Goal: Transaction & Acquisition: Subscribe to service/newsletter

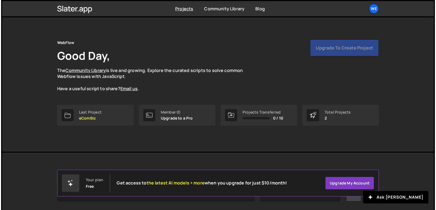
scroll to position [70, 0]
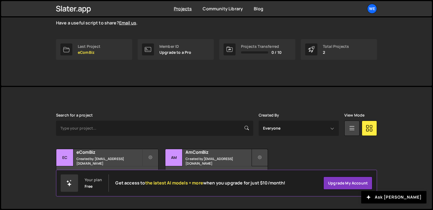
click at [256, 160] on button at bounding box center [260, 157] width 16 height 17
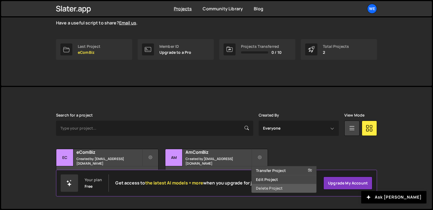
click at [276, 188] on link "Delete Project" at bounding box center [284, 188] width 65 height 9
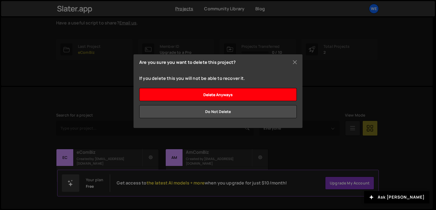
click at [210, 98] on input "Delete anyways" at bounding box center [217, 94] width 157 height 13
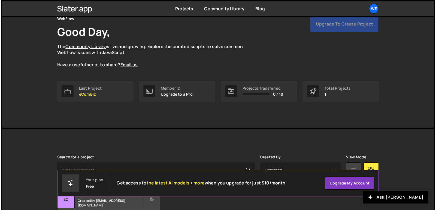
scroll to position [70, 0]
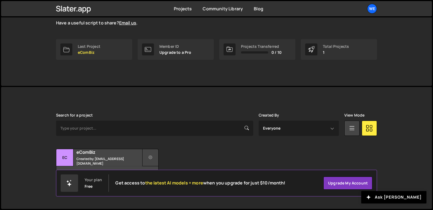
click at [148, 159] on button at bounding box center [150, 157] width 16 height 17
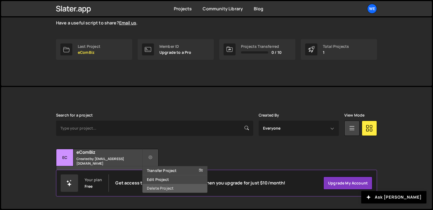
click at [158, 187] on link "Delete Project" at bounding box center [175, 188] width 65 height 9
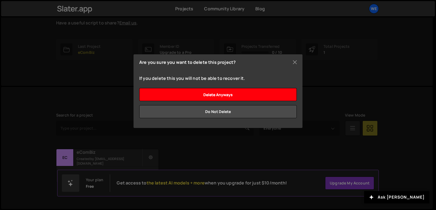
click at [228, 92] on input "Delete anyways" at bounding box center [217, 94] width 157 height 13
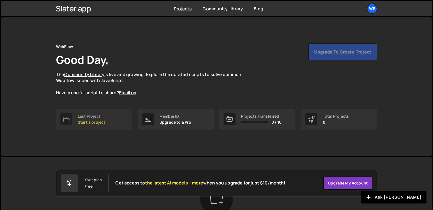
click at [94, 123] on p "Start a project" at bounding box center [91, 122] width 27 height 4
click at [85, 121] on p "Start a project" at bounding box center [91, 122] width 27 height 4
click at [86, 120] on div "Last Project Start a project" at bounding box center [91, 119] width 27 height 10
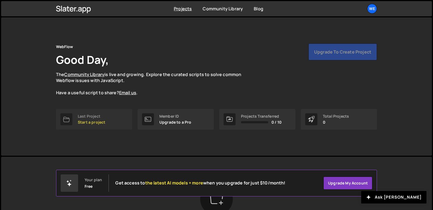
click at [86, 120] on div "Last Project Start a project" at bounding box center [91, 119] width 27 height 10
click at [165, 123] on p "Upgrade to a Pro" at bounding box center [176, 122] width 32 height 4
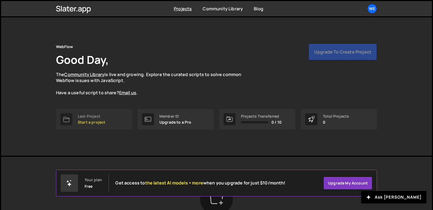
click at [91, 116] on div "Last Project" at bounding box center [91, 116] width 27 height 4
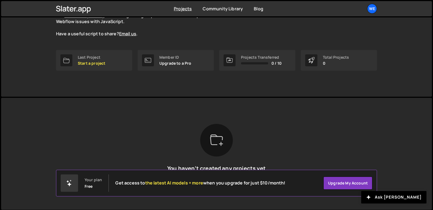
scroll to position [60, 0]
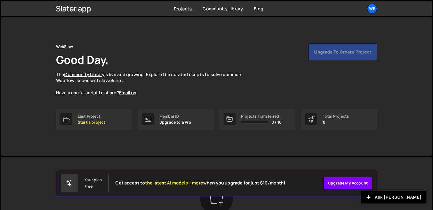
click at [350, 184] on link "Upgrade my account" at bounding box center [348, 183] width 49 height 13
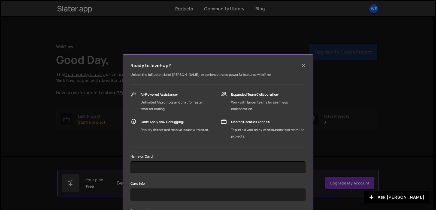
click at [145, 174] on form "Name on Card Card info Promo code Upgrade for $10/mo" at bounding box center [217, 200] width 175 height 95
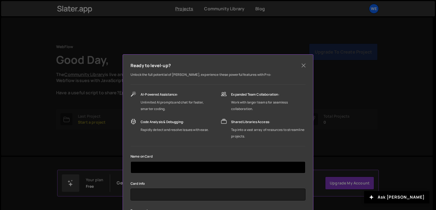
click at [146, 171] on input "text" at bounding box center [217, 168] width 175 height 12
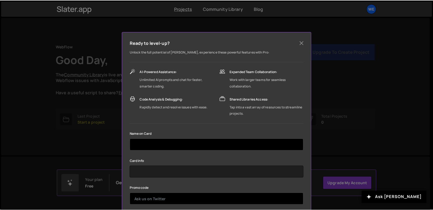
scroll to position [53, 0]
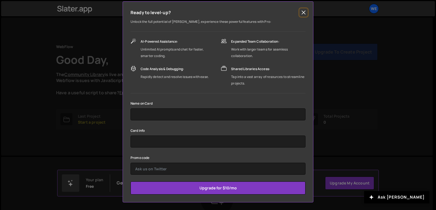
click at [301, 13] on button "Close" at bounding box center [303, 12] width 8 height 8
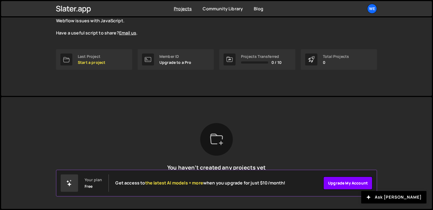
scroll to position [33, 0]
